Goal: Contribute content: Contribute content

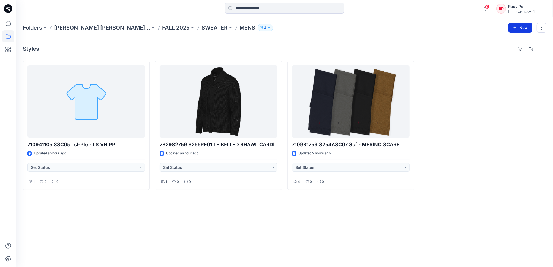
click at [514, 28] on icon "button" at bounding box center [515, 28] width 4 height 4
click at [509, 39] on p "New Style" at bounding box center [503, 41] width 18 height 7
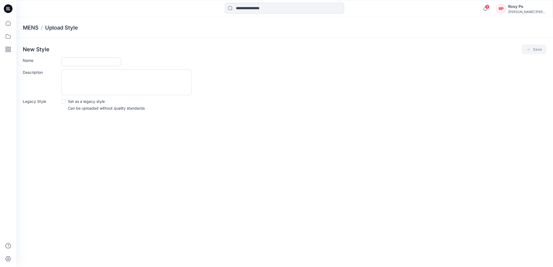
click at [109, 59] on input "Name" at bounding box center [91, 62] width 60 height 9
paste input "**********"
type input "**********"
click at [531, 46] on button "Save" at bounding box center [534, 50] width 25 height 10
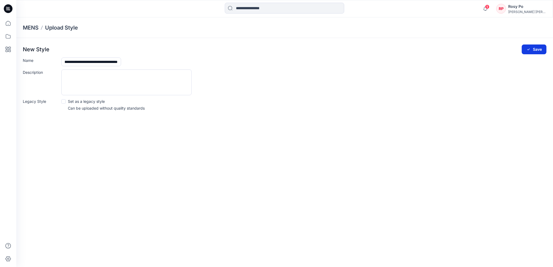
scroll to position [0, 0]
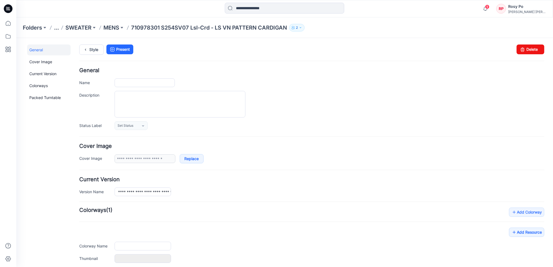
type input "**********"
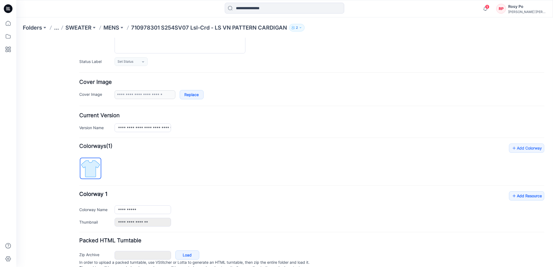
scroll to position [86, 0]
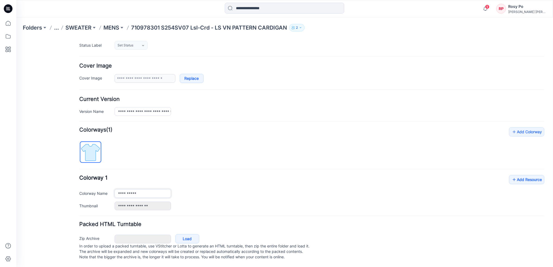
drag, startPoint x: 135, startPoint y: 193, endPoint x: 151, endPoint y: 188, distance: 16.6
click at [151, 189] on input "**********" at bounding box center [142, 193] width 56 height 9
click at [150, 189] on input "**********" at bounding box center [142, 193] width 56 height 9
drag, startPoint x: 142, startPoint y: 188, endPoint x: 91, endPoint y: 181, distance: 51.2
click at [91, 181] on div "**********" at bounding box center [311, 192] width 465 height 35
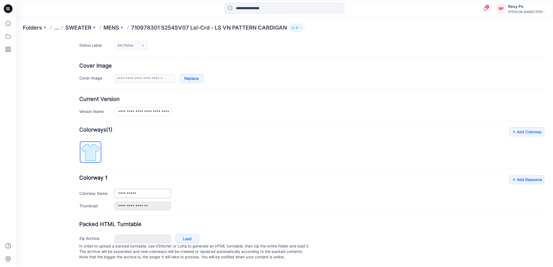
paste input "****"
type input "**********"
click at [271, 190] on div "**********" at bounding box center [329, 193] width 430 height 9
click at [523, 175] on link "Add Resource" at bounding box center [526, 179] width 35 height 9
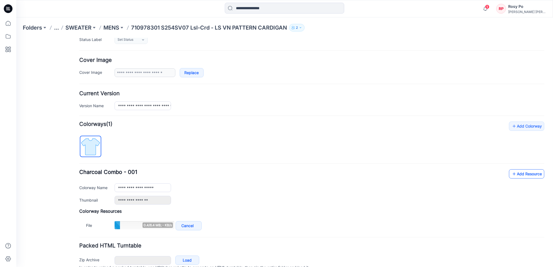
click at [519, 175] on link "Add Resource" at bounding box center [526, 173] width 35 height 9
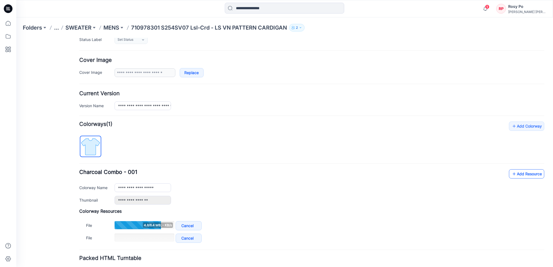
click at [518, 173] on link "Add Resource" at bounding box center [526, 173] width 35 height 9
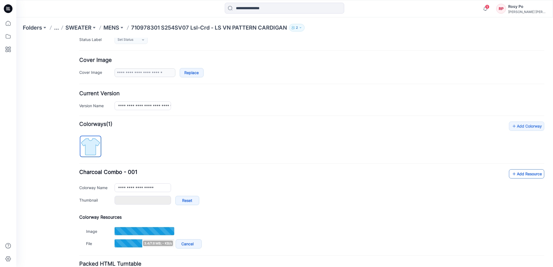
click at [513, 171] on link "Add Resource" at bounding box center [526, 173] width 35 height 9
click at [516, 173] on link "Add Resource" at bounding box center [526, 173] width 35 height 9
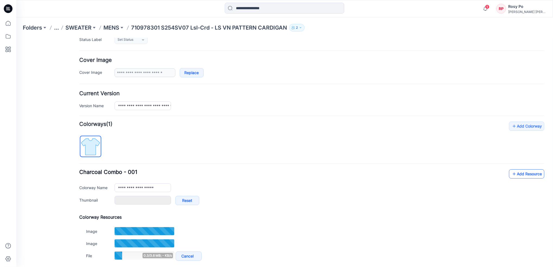
type input "**********"
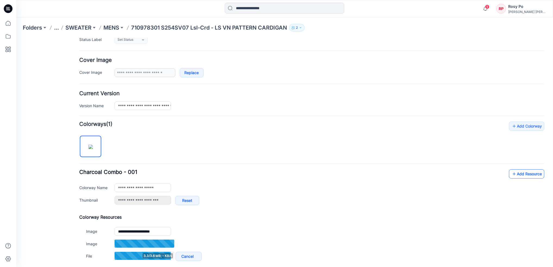
click at [514, 172] on link "Add Resource" at bounding box center [526, 173] width 35 height 9
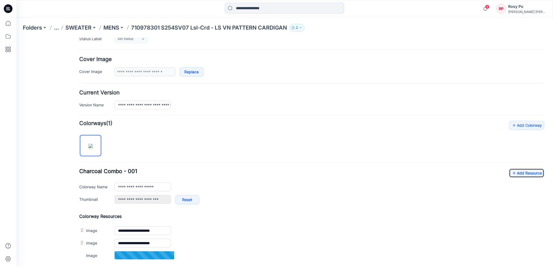
scroll to position [144, 0]
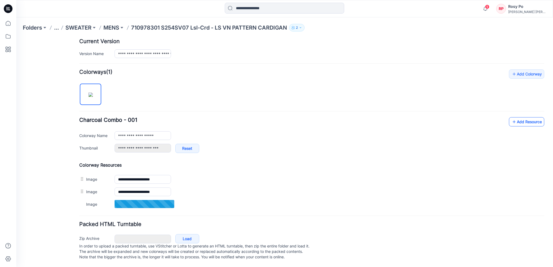
click at [513, 118] on link "Add Resource" at bounding box center [526, 121] width 35 height 9
click at [511, 117] on icon at bounding box center [513, 121] width 5 height 9
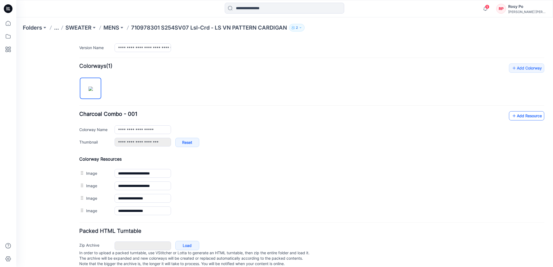
click at [523, 117] on link "Add Resource" at bounding box center [526, 115] width 35 height 9
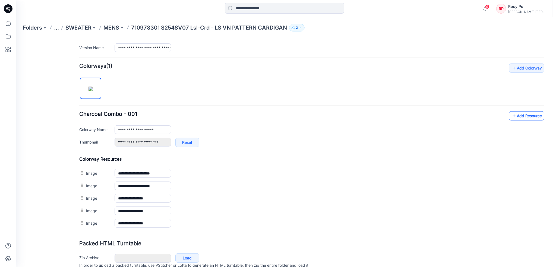
click at [521, 116] on link "Add Resource" at bounding box center [526, 115] width 35 height 9
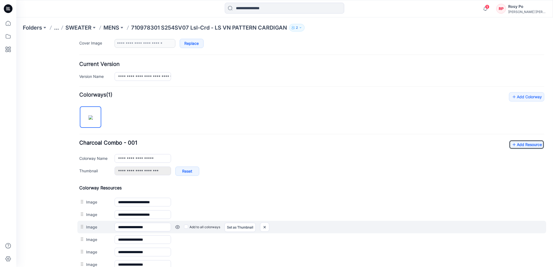
scroll to position [145, 0]
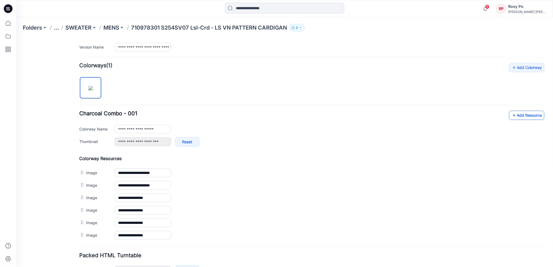
click at [521, 115] on link "Add Resource" at bounding box center [526, 114] width 35 height 9
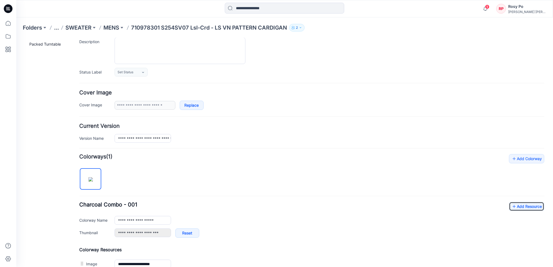
scroll to position [0, 0]
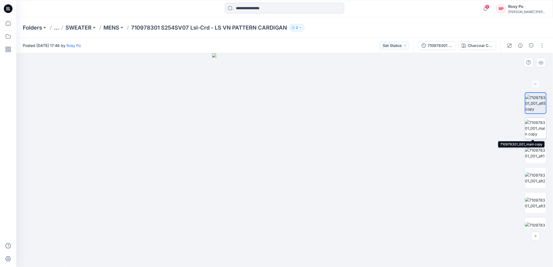
click at [538, 129] on img at bounding box center [535, 128] width 21 height 17
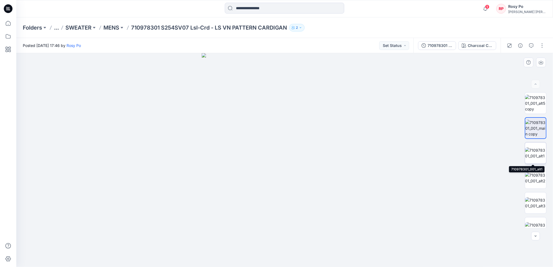
click at [535, 155] on img at bounding box center [535, 152] width 21 height 11
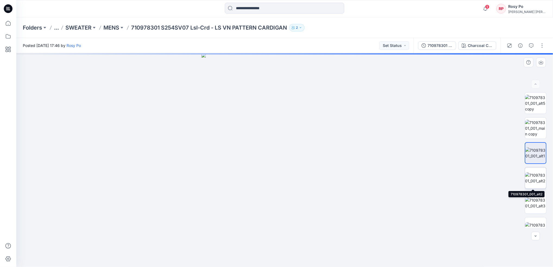
click at [535, 178] on img at bounding box center [535, 177] width 21 height 11
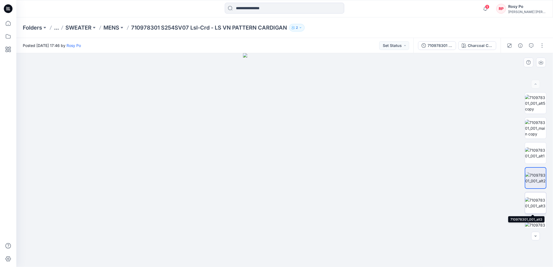
scroll to position [36, 0]
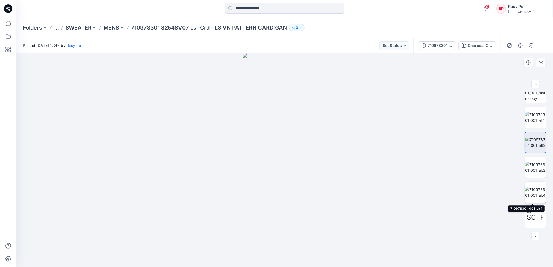
click at [536, 198] on img at bounding box center [535, 192] width 21 height 11
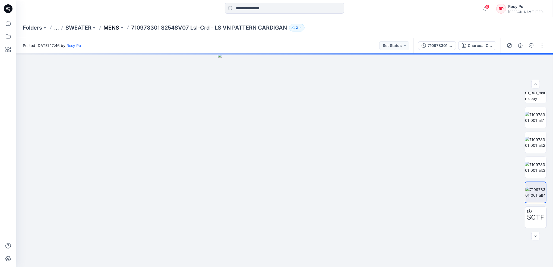
click at [107, 30] on p "MENS" at bounding box center [111, 28] width 16 height 8
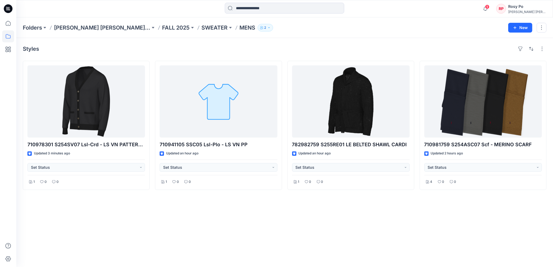
click at [405, 221] on div "Styles 710978301 S254SV07 Lsl-Crd - LS VN PATTERN CARDIGAN Updated 3 minutes ag…" at bounding box center [284, 152] width 536 height 229
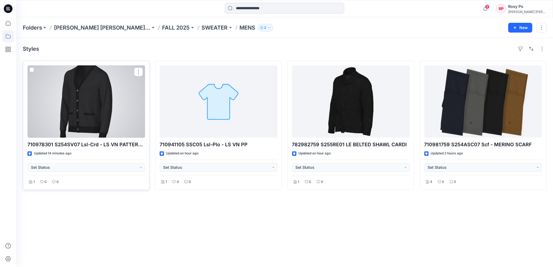
click at [79, 148] on p "710978301 S254SV07 Lsl-Crd - LS VN PATTERN CARDIGAN" at bounding box center [85, 145] width 117 height 8
click at [111, 124] on div at bounding box center [85, 101] width 117 height 72
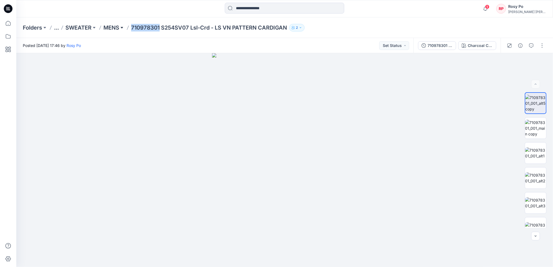
drag, startPoint x: 161, startPoint y: 26, endPoint x: 123, endPoint y: 28, distance: 37.3
click at [123, 28] on div "Folders ... SWEATER MENS 710978301 S254SV07 Lsl-Crd - LS VN PATTERN CARDIGAN 2" at bounding box center [263, 28] width 481 height 8
copy p "710978301"
click at [111, 24] on p "MENS" at bounding box center [111, 28] width 16 height 8
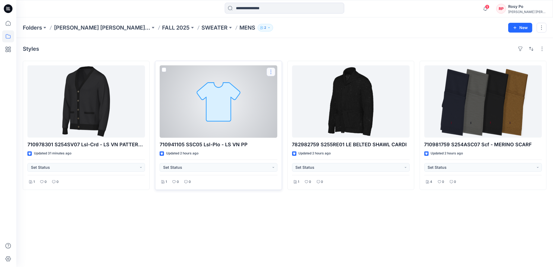
drag, startPoint x: 276, startPoint y: 74, endPoint x: 269, endPoint y: 73, distance: 7.2
click at [269, 73] on button "button" at bounding box center [270, 72] width 9 height 9
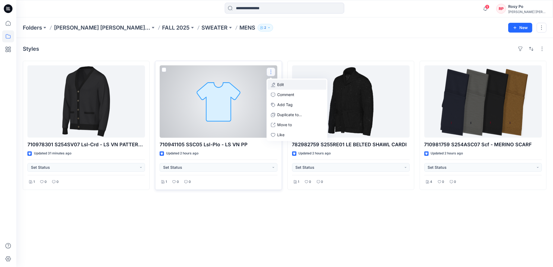
click at [279, 83] on p "Edit" at bounding box center [280, 85] width 7 height 6
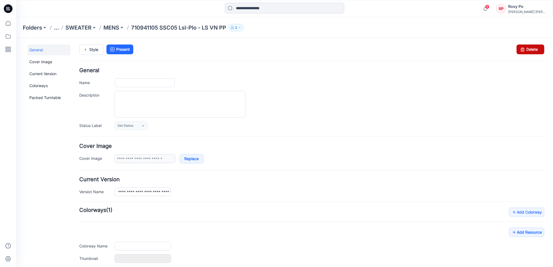
type input "**********"
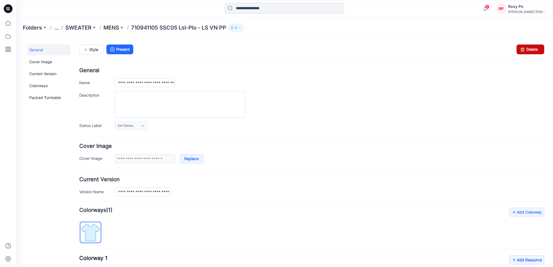
click at [524, 46] on link "Delete" at bounding box center [530, 49] width 28 height 10
click at [114, 28] on p "MENS" at bounding box center [111, 28] width 16 height 8
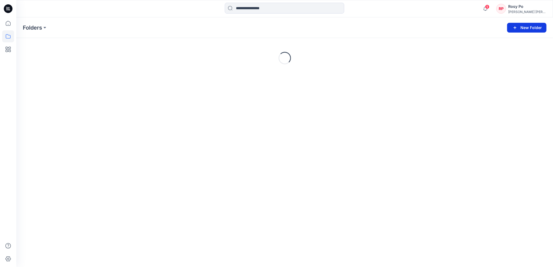
click at [526, 28] on button "New Folder" at bounding box center [526, 28] width 39 height 10
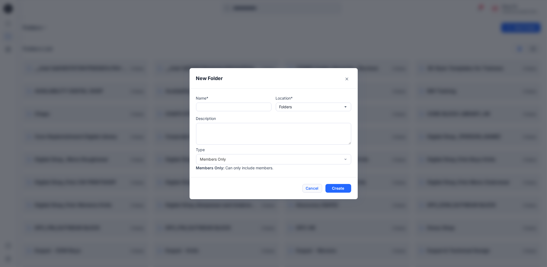
click at [322, 186] on button "Cancel" at bounding box center [313, 188] width 20 height 9
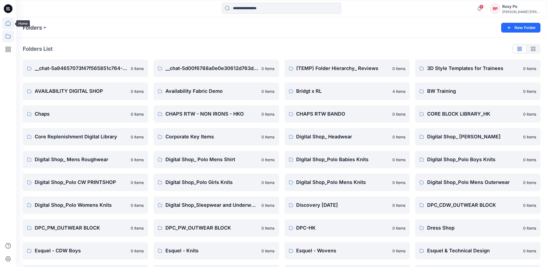
click at [8, 22] on icon at bounding box center [8, 23] width 12 height 12
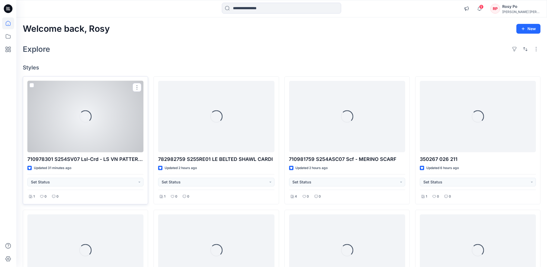
click at [89, 130] on div "Loading..." at bounding box center [85, 116] width 116 height 71
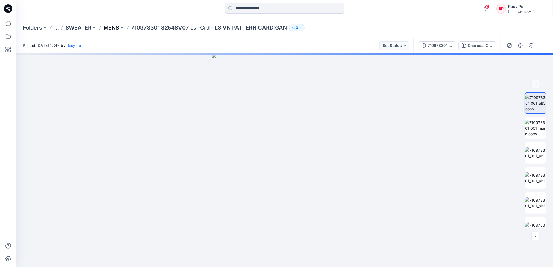
click at [115, 27] on p "MENS" at bounding box center [111, 28] width 16 height 8
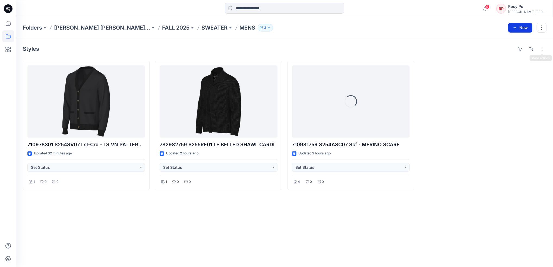
click at [513, 27] on icon "button" at bounding box center [515, 28] width 4 height 4
click at [503, 42] on p "New Style" at bounding box center [503, 41] width 18 height 7
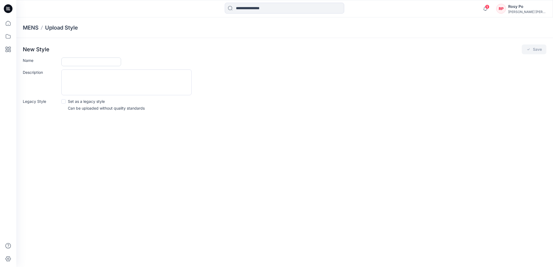
click at [91, 60] on input "Name" at bounding box center [91, 62] width 60 height 9
paste input "**********"
type input "**********"
click at [530, 49] on icon "submit" at bounding box center [528, 49] width 4 height 4
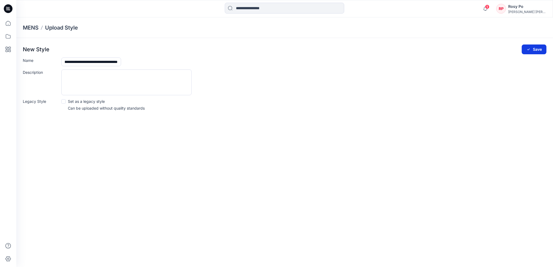
scroll to position [0, 0]
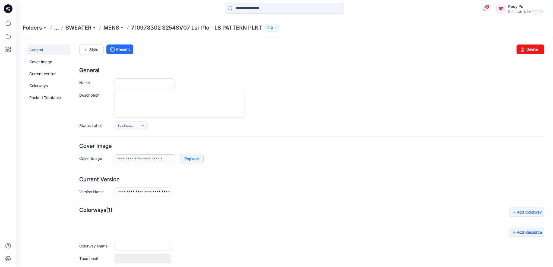
type input "**********"
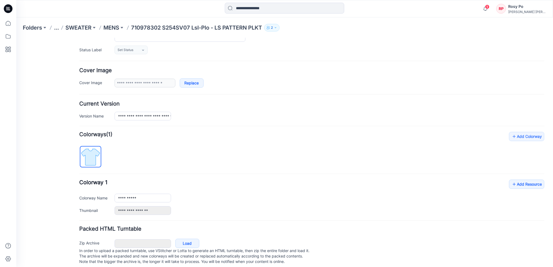
scroll to position [86, 0]
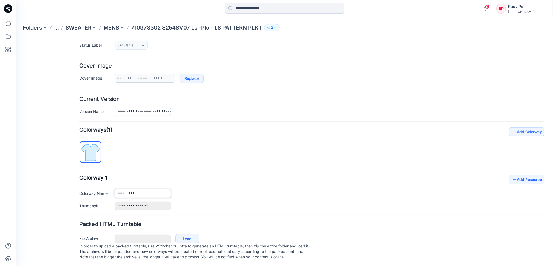
drag, startPoint x: 110, startPoint y: 181, endPoint x: 73, endPoint y: 175, distance: 37.7
click at [69, 174] on div "**********" at bounding box center [281, 111] width 530 height 309
paste input "text"
type input "**********"
click at [228, 159] on div "**********" at bounding box center [311, 168] width 465 height 83
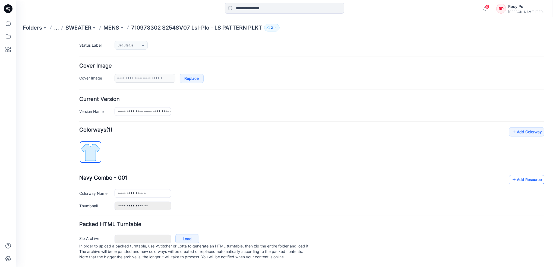
click at [533, 175] on link "Add Resource" at bounding box center [526, 179] width 35 height 9
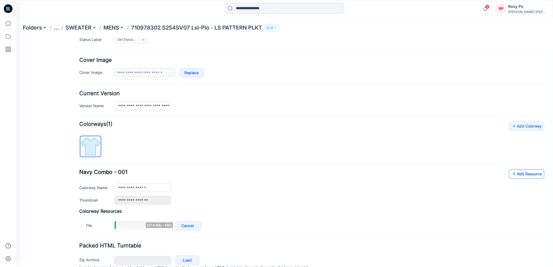
click at [527, 177] on link "Add Resource" at bounding box center [526, 173] width 35 height 9
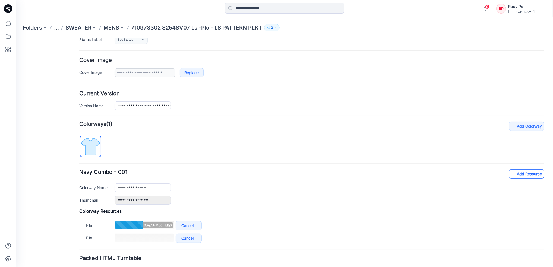
click at [517, 174] on link "Add Resource" at bounding box center [526, 173] width 35 height 9
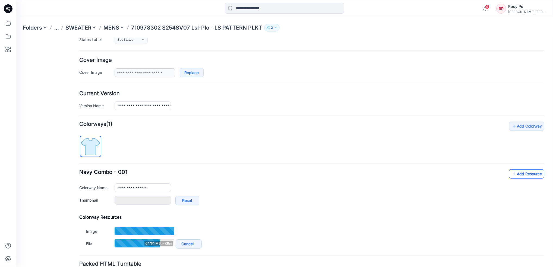
click at [517, 178] on link "Add Resource" at bounding box center [526, 173] width 35 height 9
click at [525, 173] on link "Add Resource" at bounding box center [526, 173] width 35 height 9
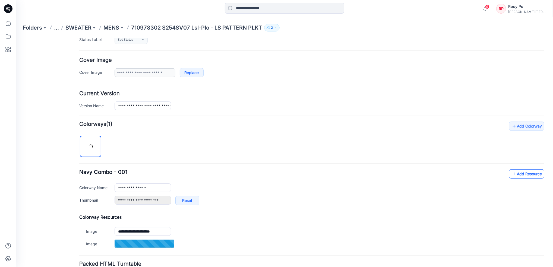
click at [518, 174] on link "Add Resource" at bounding box center [526, 173] width 35 height 9
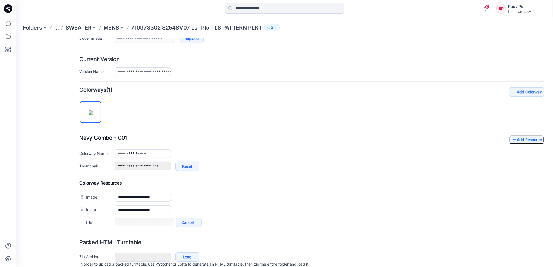
scroll to position [144, 0]
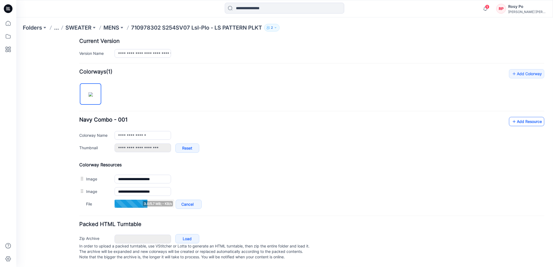
click at [526, 117] on link "Add Resource" at bounding box center [526, 121] width 35 height 9
click at [515, 117] on link "Add Resource" at bounding box center [526, 121] width 35 height 9
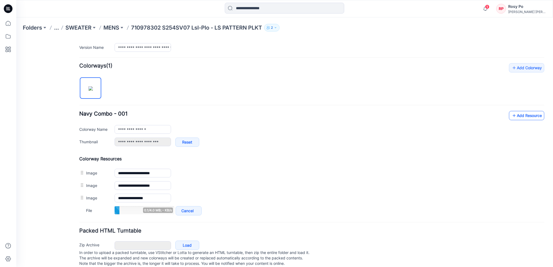
click at [517, 116] on link "Add Resource" at bounding box center [526, 115] width 35 height 9
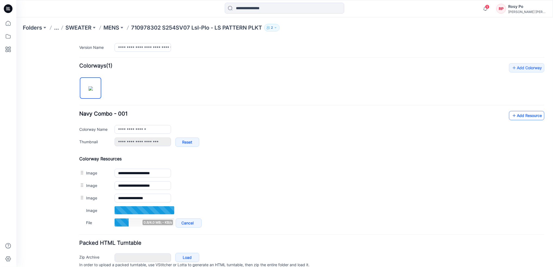
click at [520, 114] on link "Add Resource" at bounding box center [526, 115] width 35 height 9
click at [514, 116] on link "Add Resource" at bounding box center [526, 115] width 35 height 9
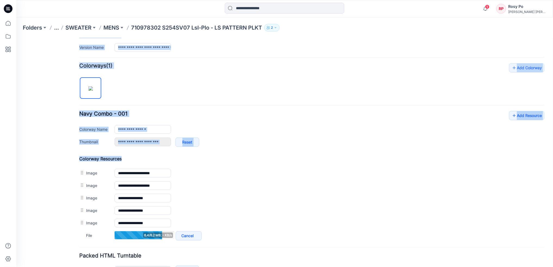
drag, startPoint x: 83, startPoint y: 173, endPoint x: 71, endPoint y: 180, distance: 14.1
click at [71, 180] on div "**********" at bounding box center [281, 95] width 530 height 405
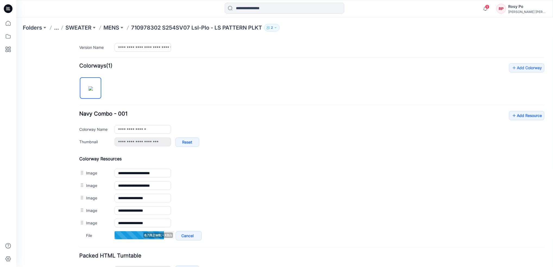
drag, startPoint x: 71, startPoint y: 180, endPoint x: 75, endPoint y: 179, distance: 4.5
click at [71, 180] on div "**********" at bounding box center [281, 95] width 530 height 405
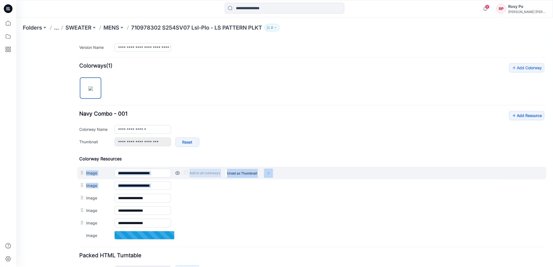
drag, startPoint x: 81, startPoint y: 174, endPoint x: 88, endPoint y: 179, distance: 8.7
drag, startPoint x: 88, startPoint y: 179, endPoint x: 81, endPoint y: 173, distance: 9.2
click at [81, 173] on div at bounding box center [82, 173] width 7 height 8
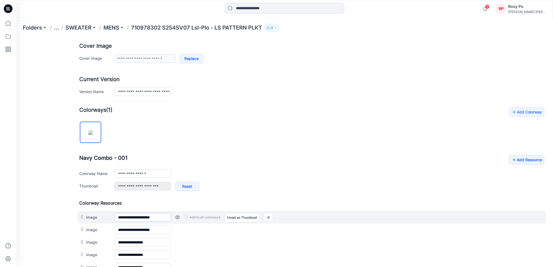
scroll to position [108, 0]
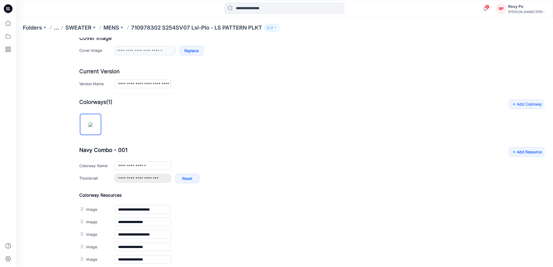
click at [16, 38] on link "Unset as Thumbnail" at bounding box center [16, 38] width 0 height 0
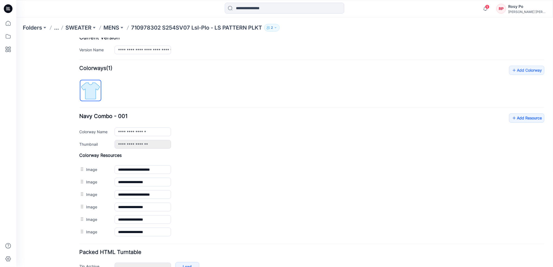
scroll to position [176, 0]
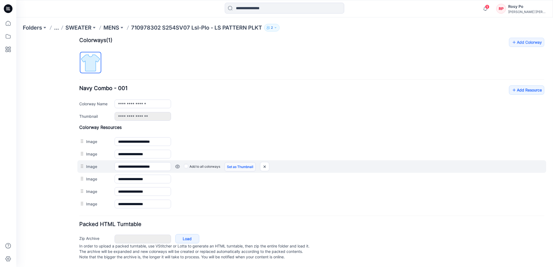
click at [236, 164] on link "Set as Thumbnail" at bounding box center [239, 166] width 31 height 9
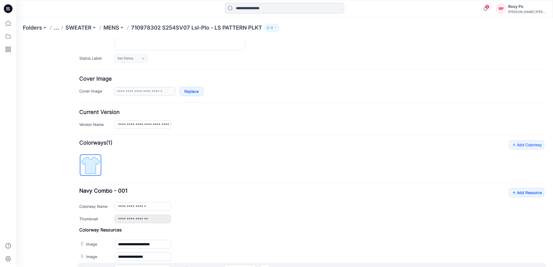
type input "**********"
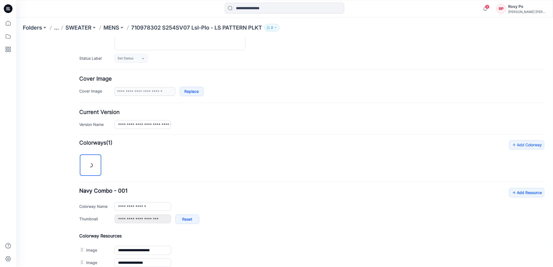
scroll to position [0, 0]
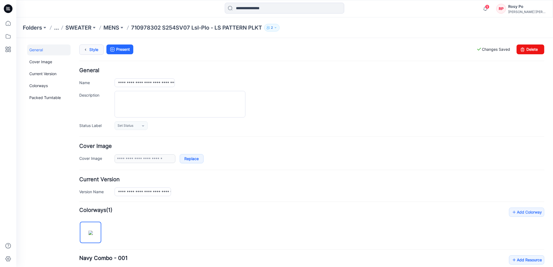
click at [100, 51] on link "Style" at bounding box center [91, 49] width 24 height 10
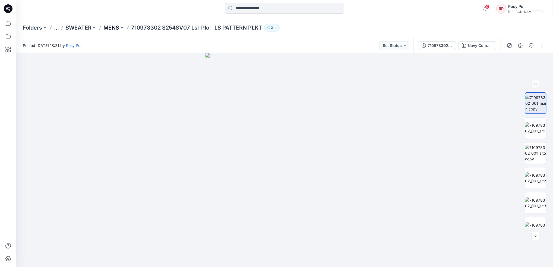
click at [114, 26] on p "MENS" at bounding box center [111, 28] width 16 height 8
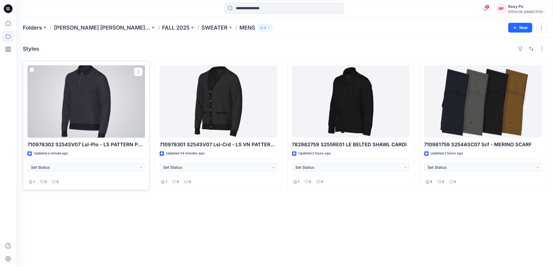
click at [99, 106] on div at bounding box center [85, 101] width 117 height 72
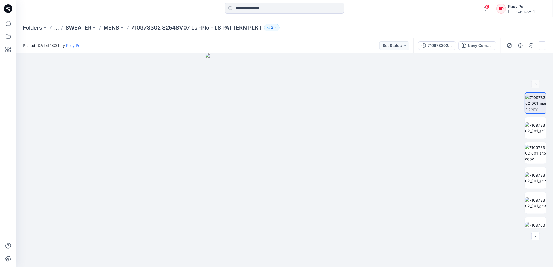
click at [543, 46] on button "button" at bounding box center [542, 45] width 9 height 9
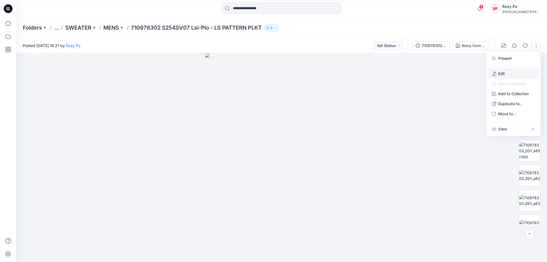
click at [517, 73] on button "Edit" at bounding box center [514, 73] width 50 height 10
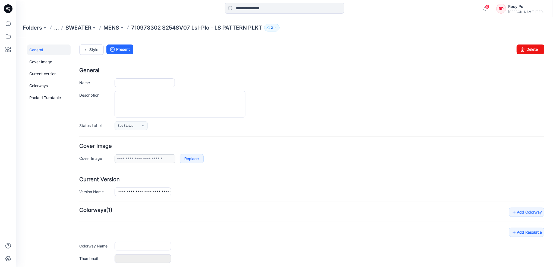
type input "**********"
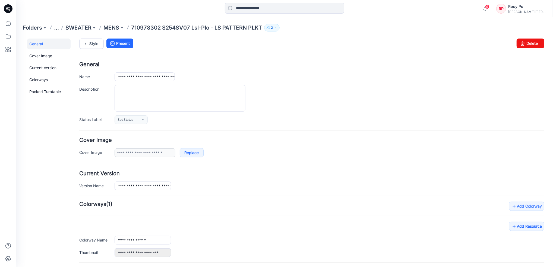
scroll to position [58, 0]
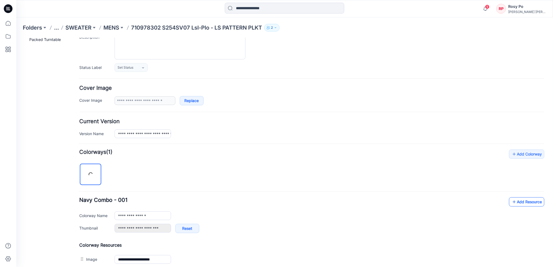
click at [518, 205] on link "Add Resource" at bounding box center [526, 201] width 35 height 9
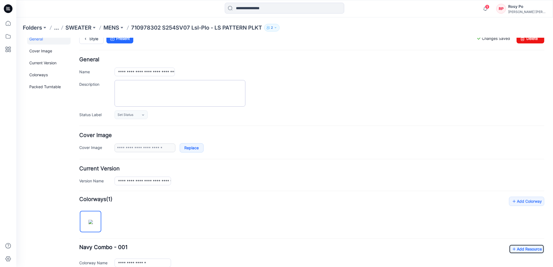
scroll to position [0, 0]
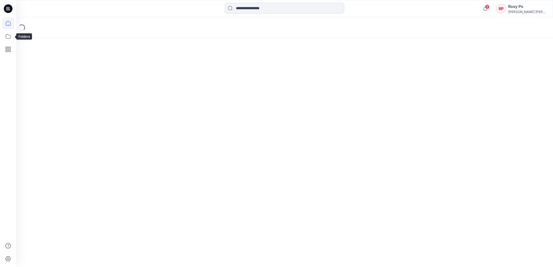
click at [13, 21] on icon at bounding box center [8, 23] width 12 height 12
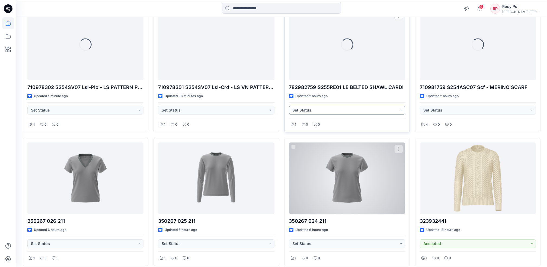
scroll to position [109, 0]
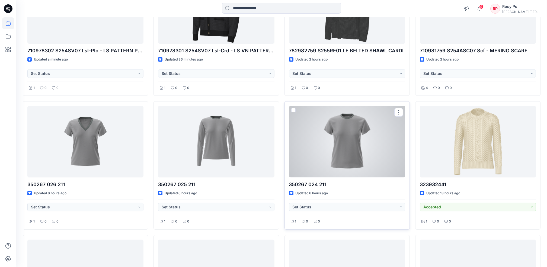
click at [363, 157] on div at bounding box center [347, 141] width 116 height 71
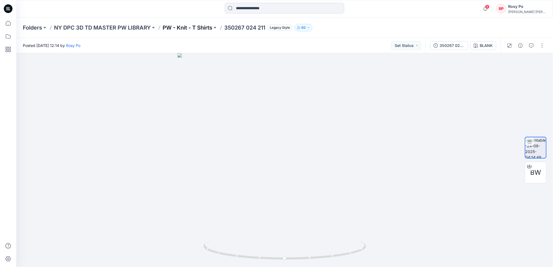
click at [187, 24] on p "PW - Knit - T Shirts" at bounding box center [188, 28] width 50 height 8
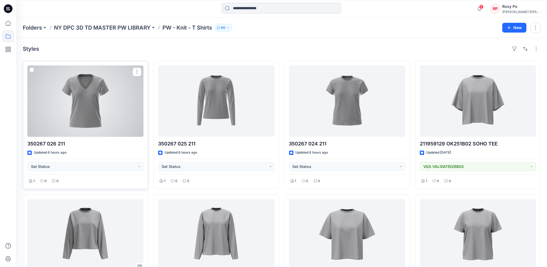
click at [102, 104] on div at bounding box center [85, 100] width 116 height 71
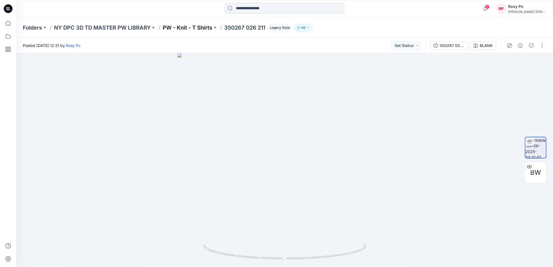
click at [193, 26] on p "PW - Knit - T Shirts" at bounding box center [188, 28] width 50 height 8
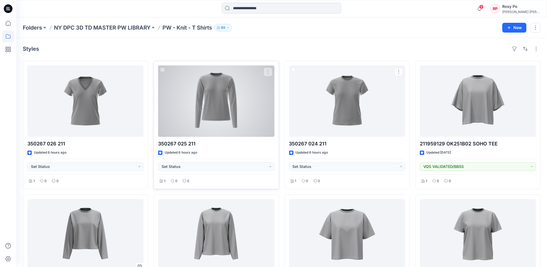
click at [247, 101] on div at bounding box center [216, 100] width 116 height 71
